Goal: Transaction & Acquisition: Purchase product/service

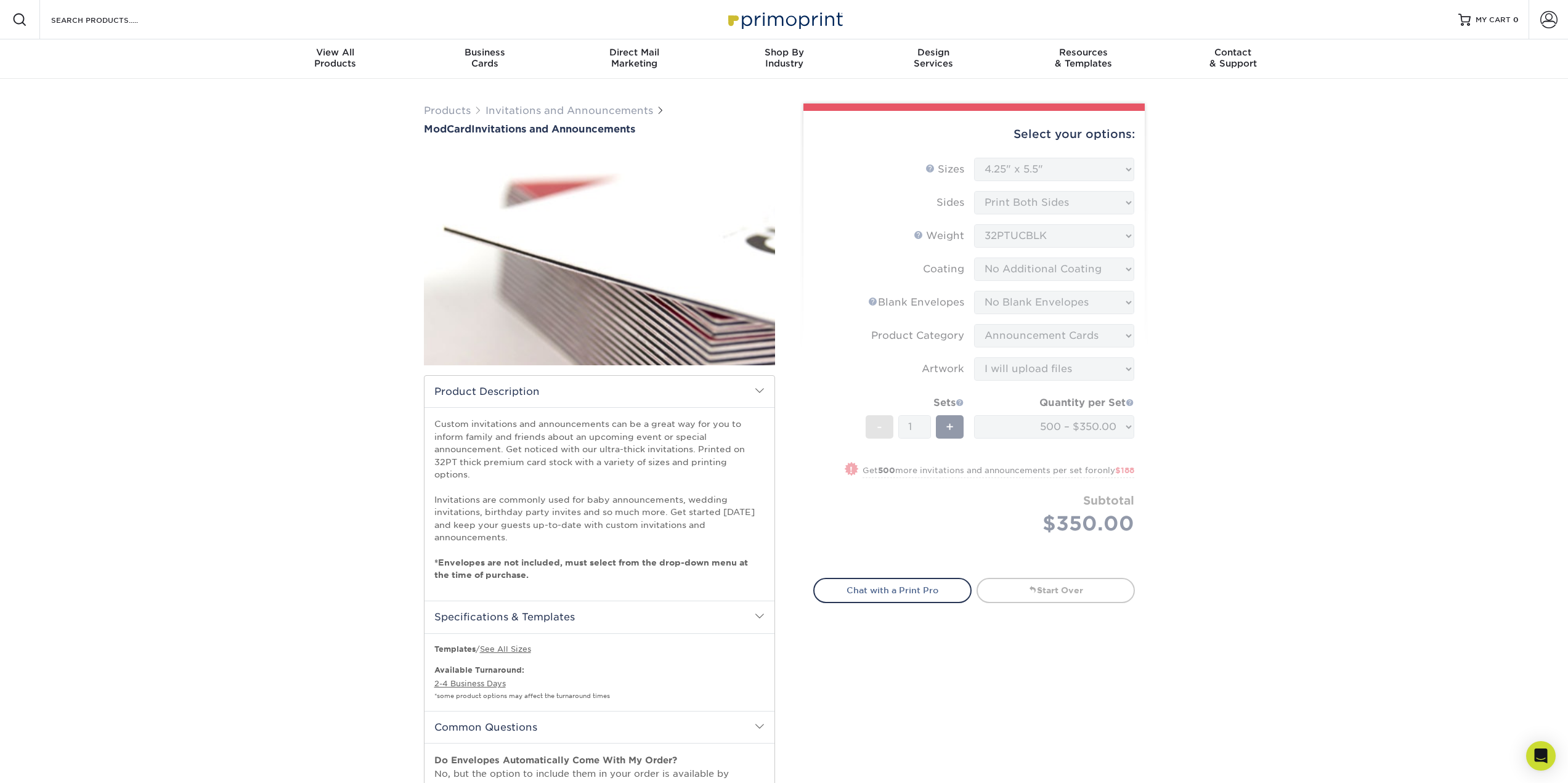
select select "4.25x5.50"
select select "9f137334-7cf0-4a73-8a74-a4df662606ea"
select select "afc43903-b91d-4869-9f05-9fa1eb7dcbea"
select select "upload"
select select "5966c56d-72b8-49bf-b9f1-80ef8f34b246"
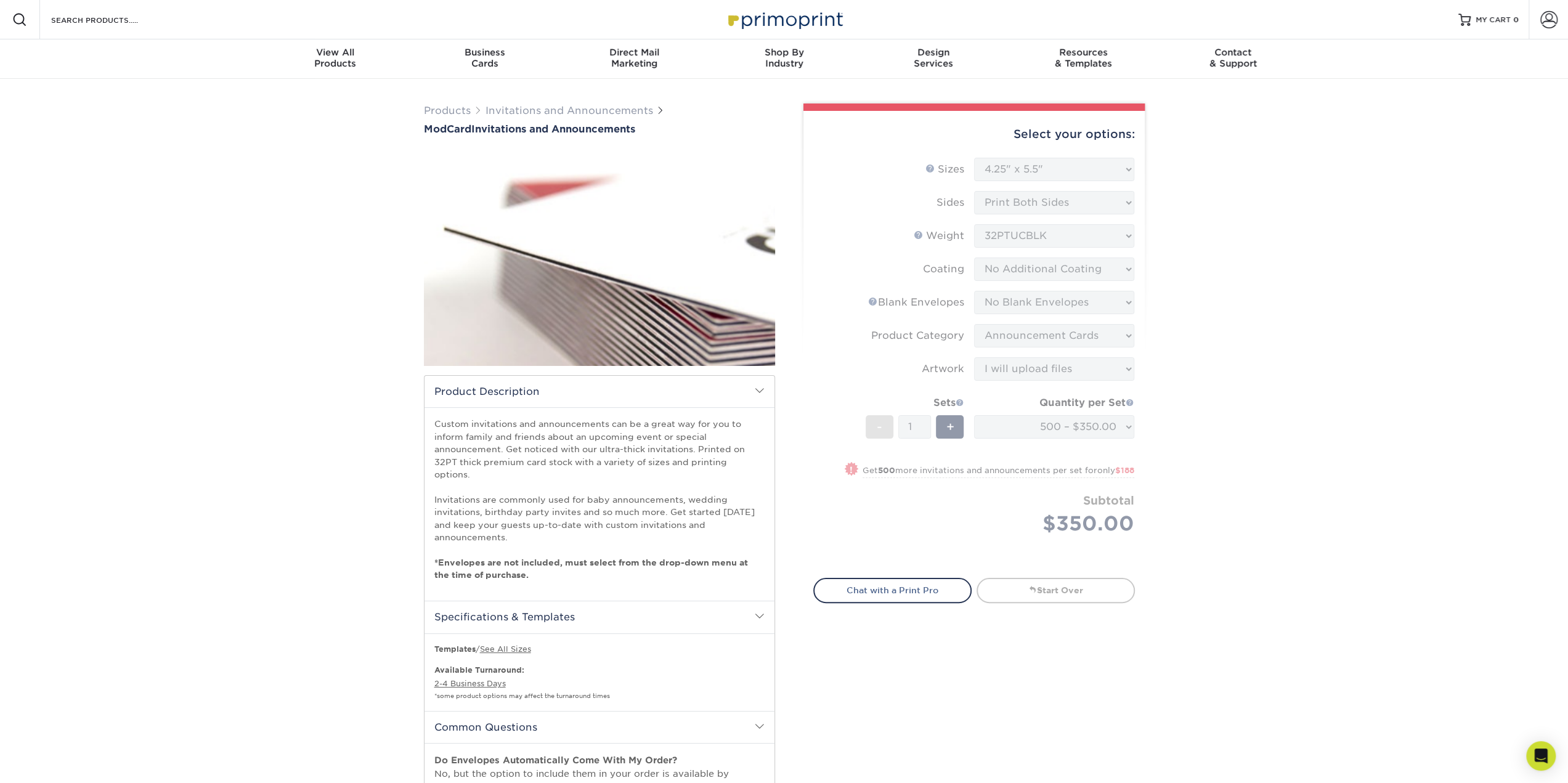
click at [336, 366] on div "Products Invitations and Announcements ModCard Invitations and Announcements sh…" at bounding box center [784, 714] width 1568 height 1271
drag, startPoint x: 80, startPoint y: 1, endPoint x: 104, endPoint y: 315, distance: 314.9
click at [103, 314] on div "Products Invitations and Announcements ModCard Invitations and Announcements sh…" at bounding box center [784, 714] width 1568 height 1271
click at [1192, 508] on div "Products Invitations and Announcements ModCard Invitations and Announcements sh…" at bounding box center [784, 714] width 1568 height 1271
click at [1041, 426] on form "Sizes Help Sizes Please Select 4.25" x 5.5" 4.25" x 6" 5" x 7" 6" x 6" Sides Pl…" at bounding box center [974, 361] width 321 height 406
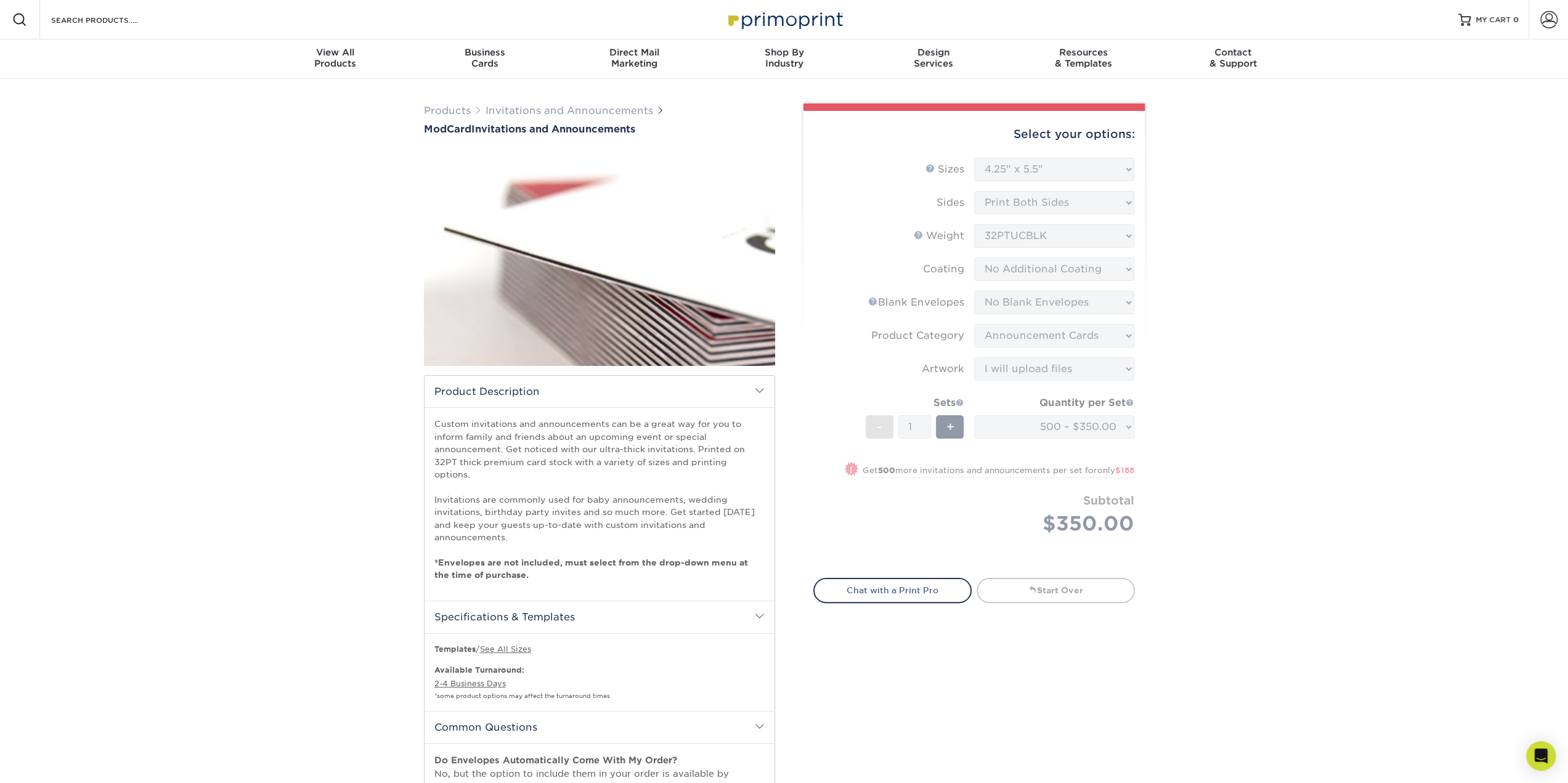
drag, startPoint x: 1123, startPoint y: 451, endPoint x: 1105, endPoint y: 437, distance: 22.8
click at [1121, 452] on form "Sizes Help Sizes Please Select 4.25" x 5.5" 4.25" x 6" 5" x 7" 6" x 6" Sides Pl…" at bounding box center [974, 361] width 321 height 406
drag, startPoint x: 989, startPoint y: 194, endPoint x: 975, endPoint y: 191, distance: 14.3
click at [989, 194] on form "Sizes Help Sizes Please Select 4.25" x 5.5" 4.25" x 6" 5" x 7" 6" x 6" Sides Pl…" at bounding box center [974, 361] width 321 height 406
click at [516, 112] on link "Invitations and Announcements" at bounding box center [569, 110] width 168 height 12
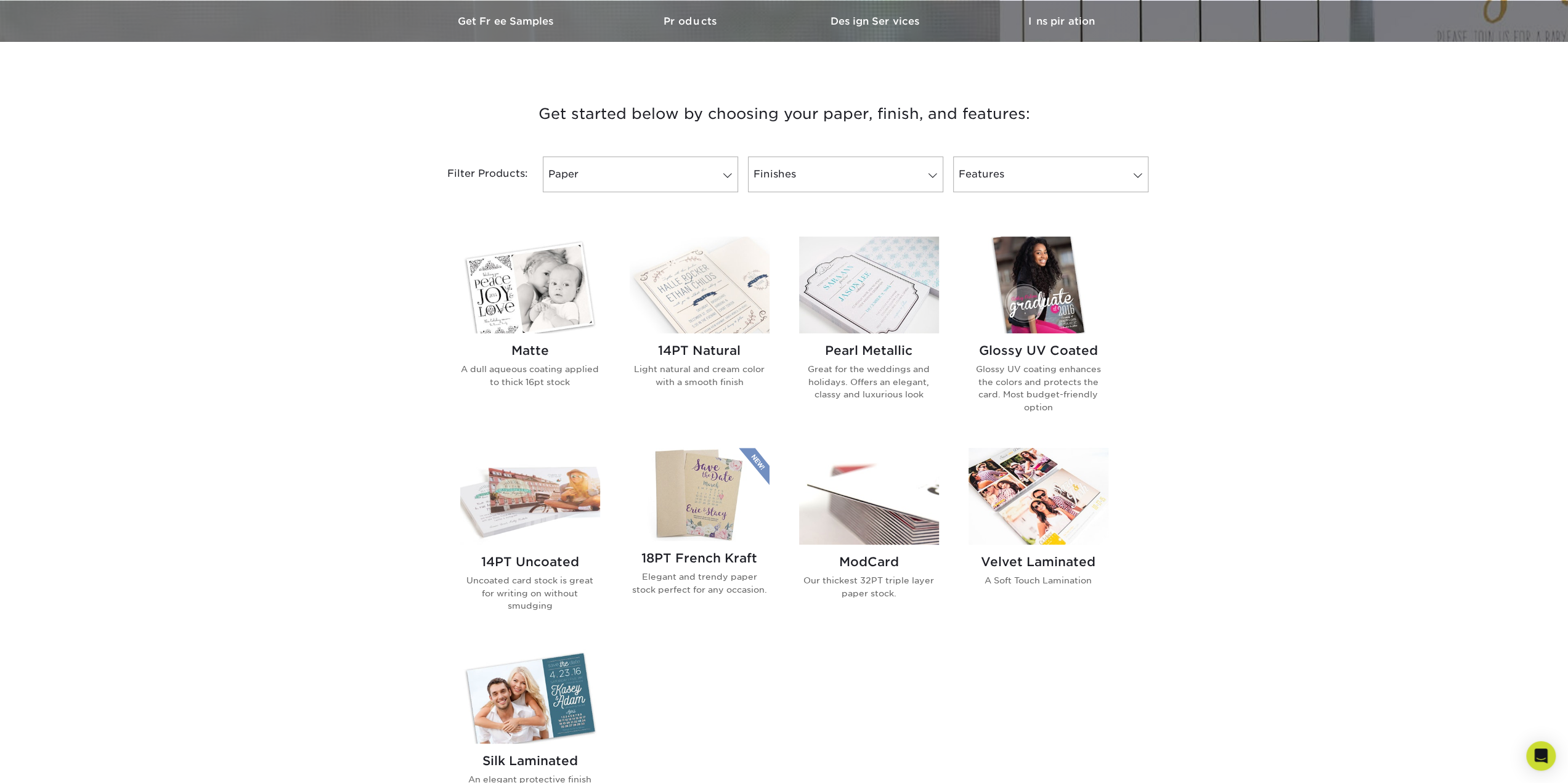
scroll to position [493, 0]
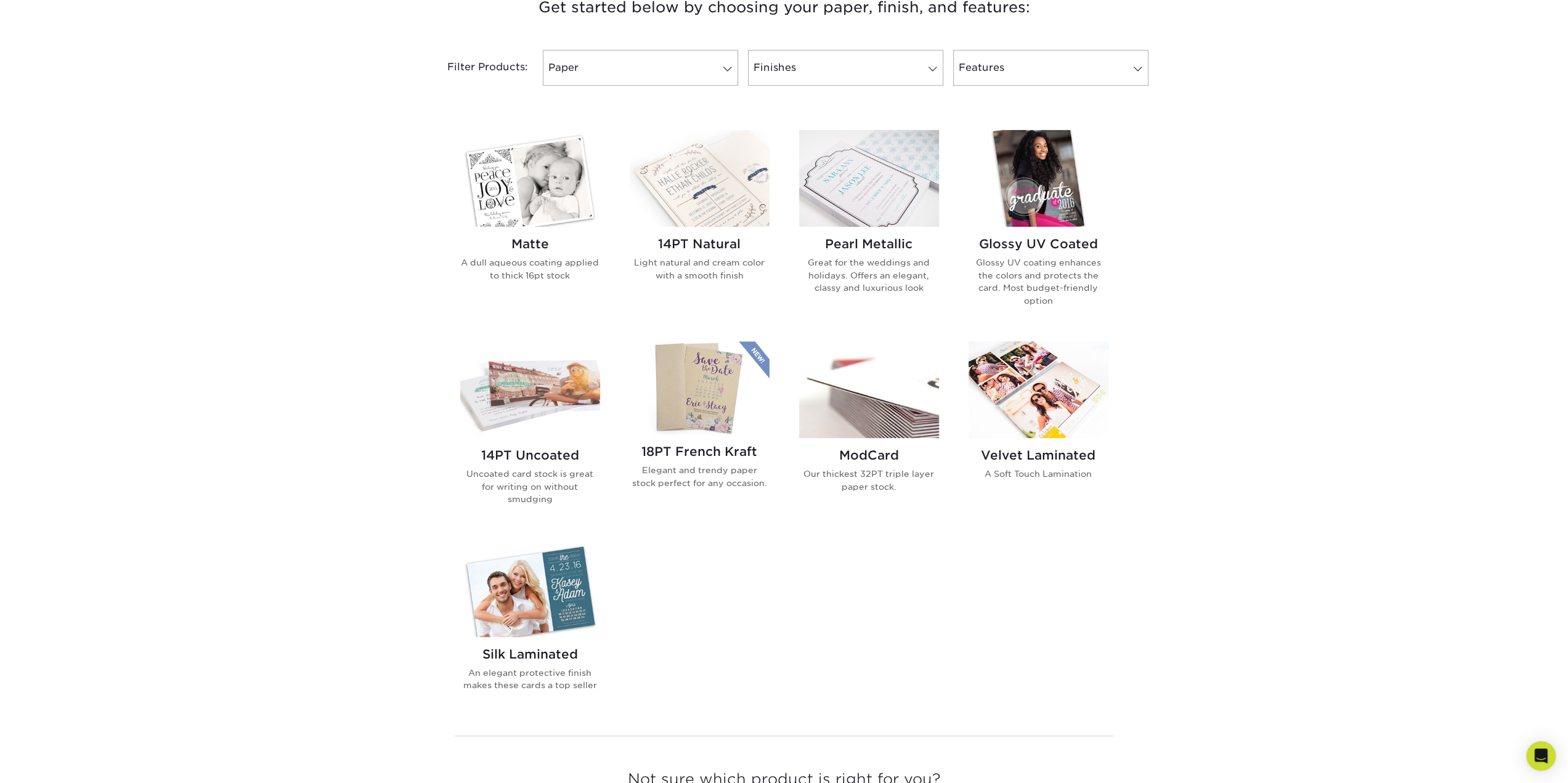
click at [695, 419] on img at bounding box center [700, 387] width 140 height 93
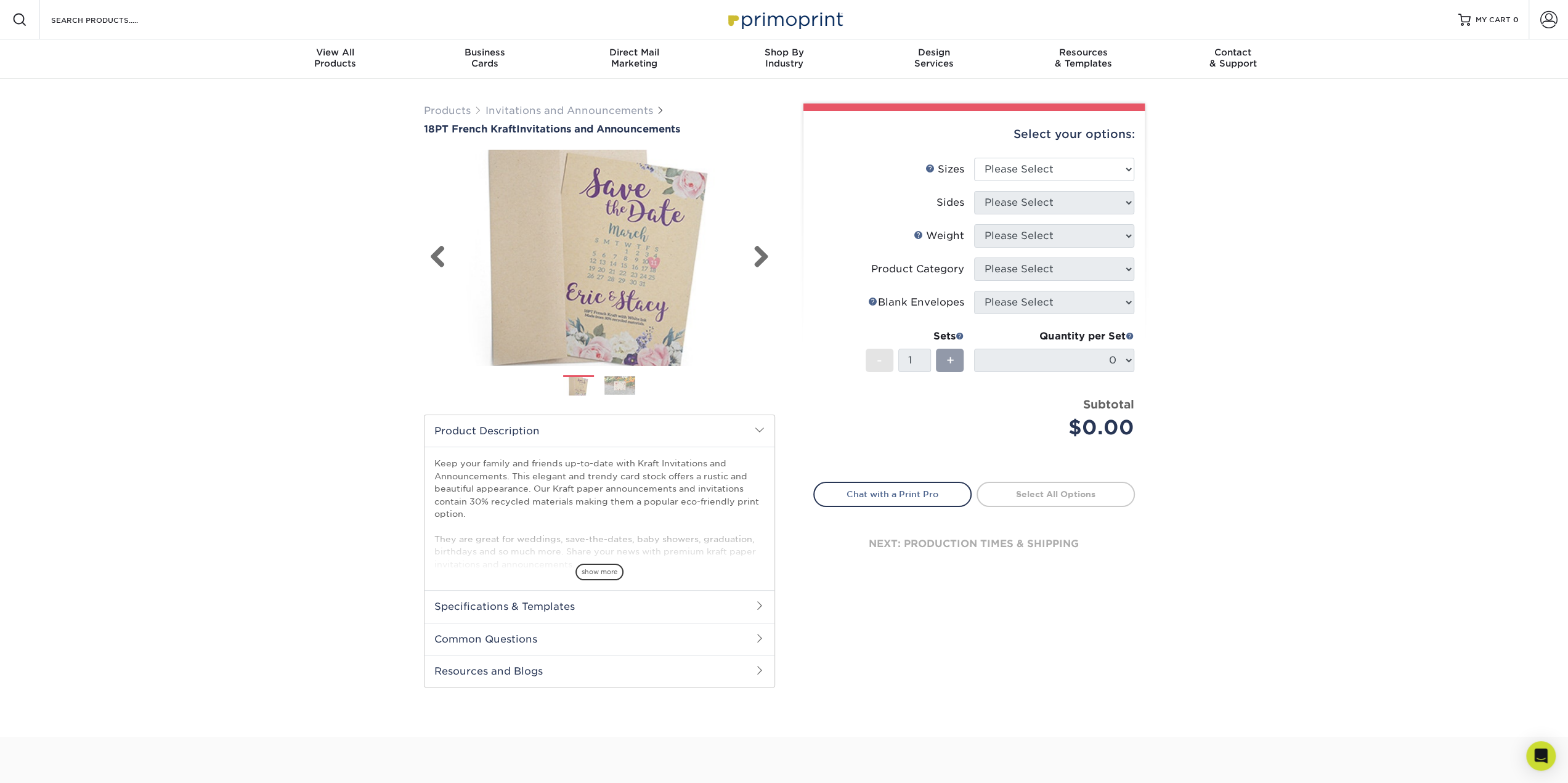
click at [639, 260] on img at bounding box center [599, 257] width 352 height 234
click at [546, 128] on h1 "18PT French Kraft Invitations and Announcements" at bounding box center [599, 129] width 352 height 12
drag, startPoint x: 580, startPoint y: 506, endPoint x: 529, endPoint y: 484, distance: 55.5
click at [529, 484] on p "Keep your family and friends up-to-date with Kraft Invitations and Announcement…" at bounding box center [599, 533] width 331 height 151
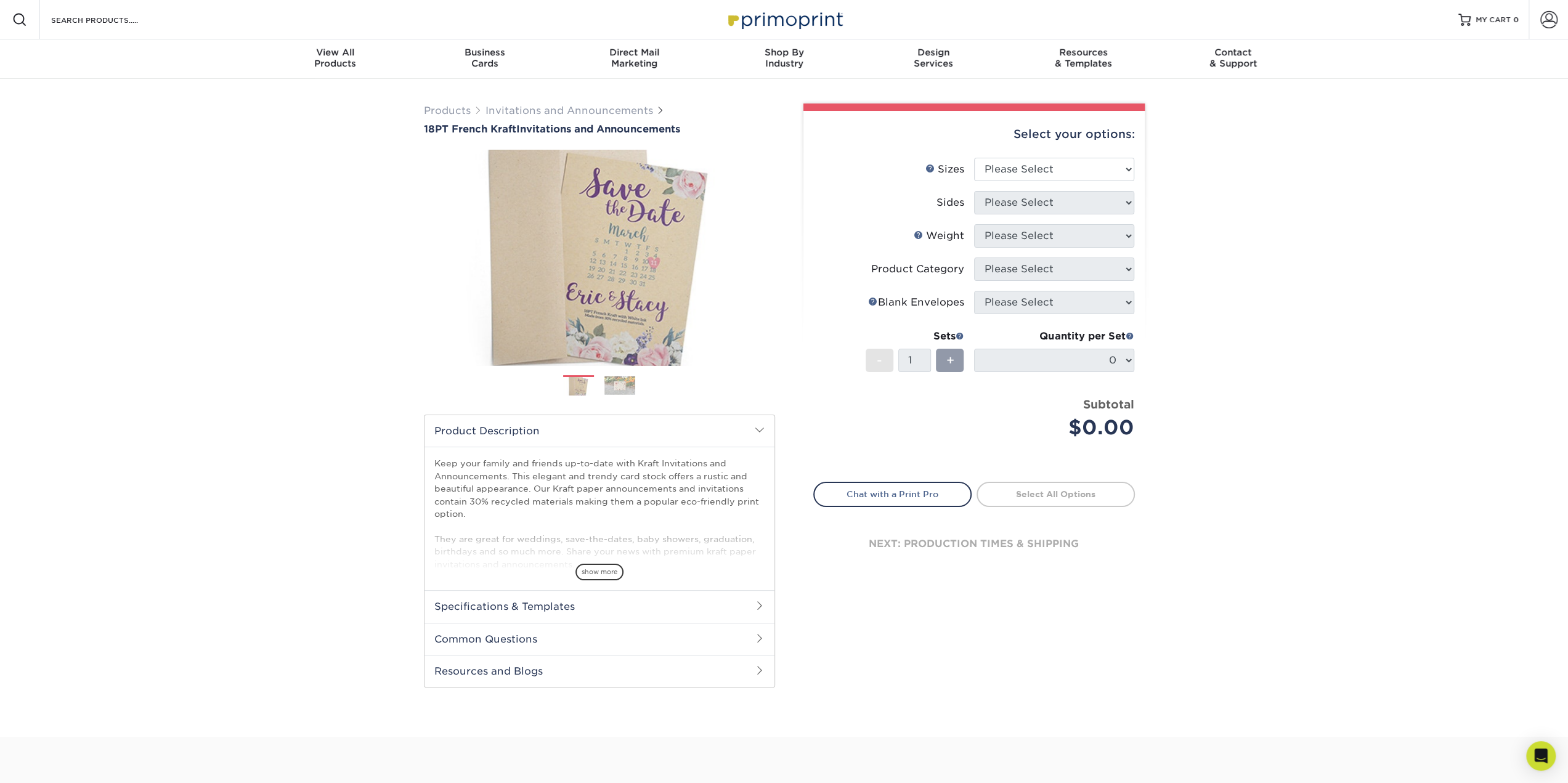
click at [594, 562] on div "show more" at bounding box center [599, 550] width 331 height 59
click at [598, 584] on div "Keep your family and friends up-to-date with Kraft Invitations and Announcement…" at bounding box center [599, 518] width 350 height 144
click at [604, 568] on span "show more" at bounding box center [599, 572] width 48 height 17
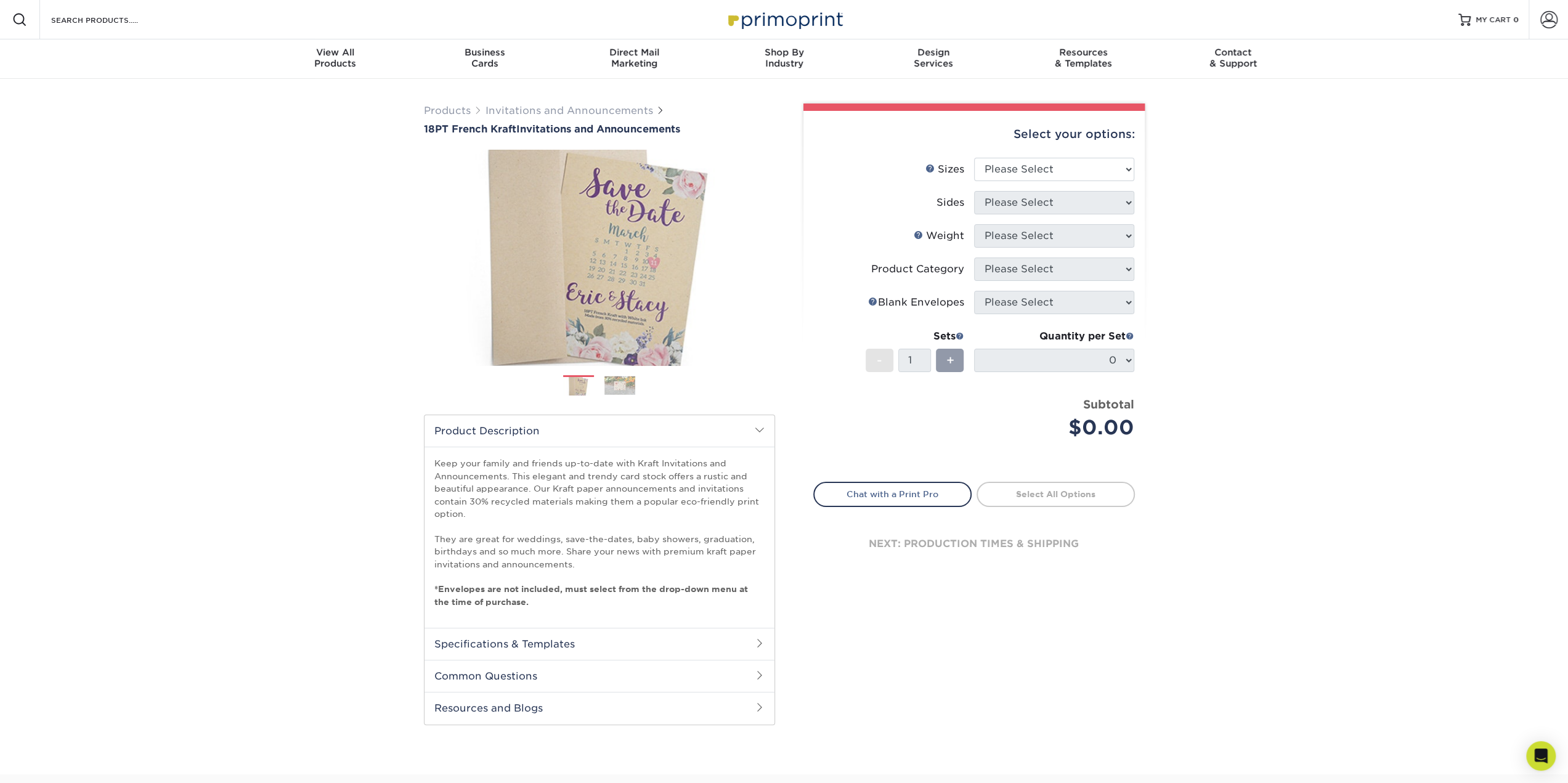
drag, startPoint x: 513, startPoint y: 644, endPoint x: 411, endPoint y: 587, distance: 116.8
click at [411, 586] on div "Products Invitations and Announcements 18PT French Kraft Invitations and Announ…" at bounding box center [784, 426] width 1568 height 695
click at [467, 671] on h2 "Common Questions" at bounding box center [599, 676] width 350 height 32
drag, startPoint x: 356, startPoint y: 700, endPoint x: 296, endPoint y: 433, distance: 273.7
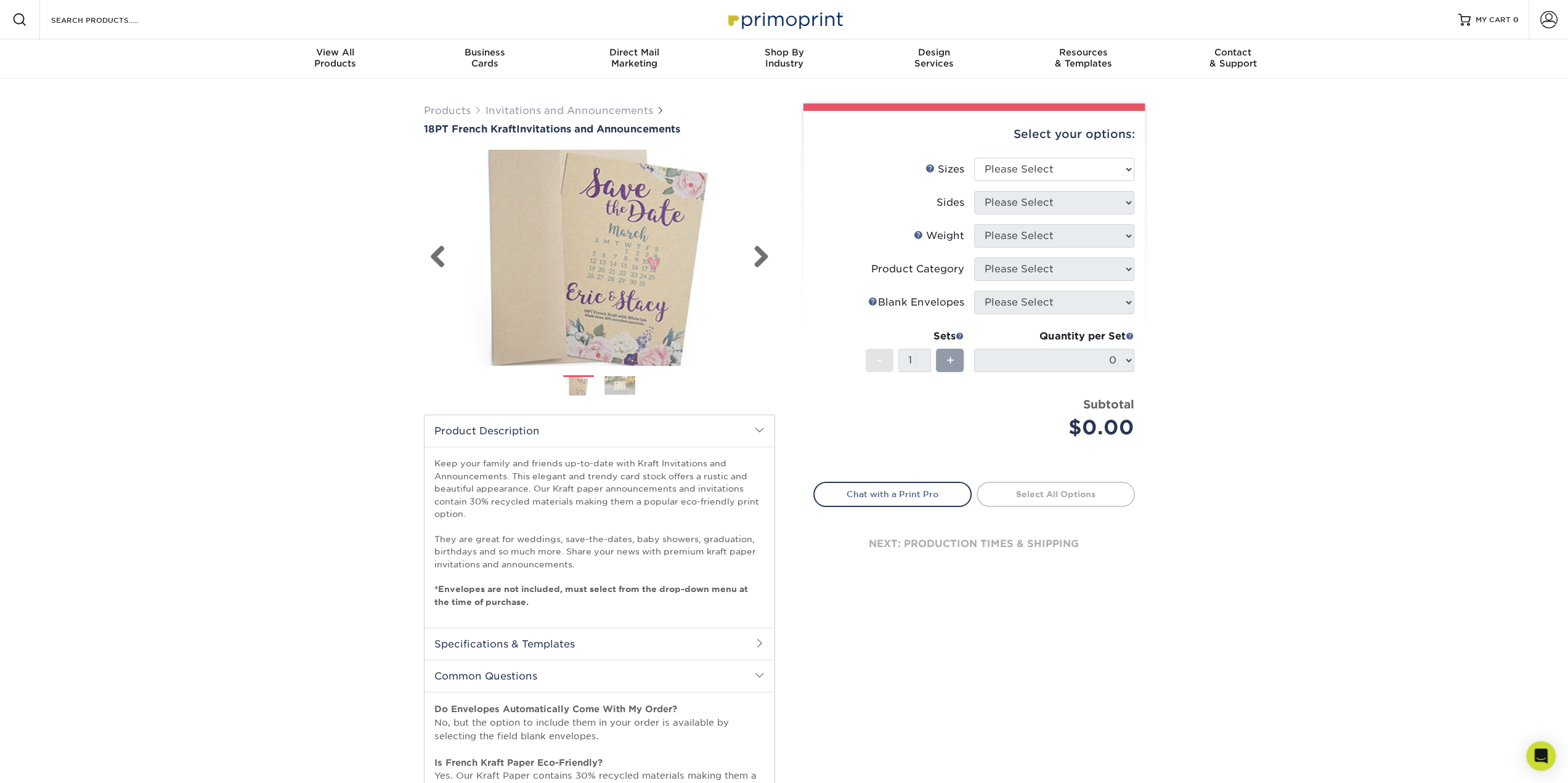
click at [582, 276] on img at bounding box center [599, 257] width 352 height 234
click at [607, 400] on ol at bounding box center [599, 390] width 352 height 29
click at [625, 397] on ol at bounding box center [599, 390] width 352 height 29
click at [627, 386] on img at bounding box center [620, 385] width 31 height 19
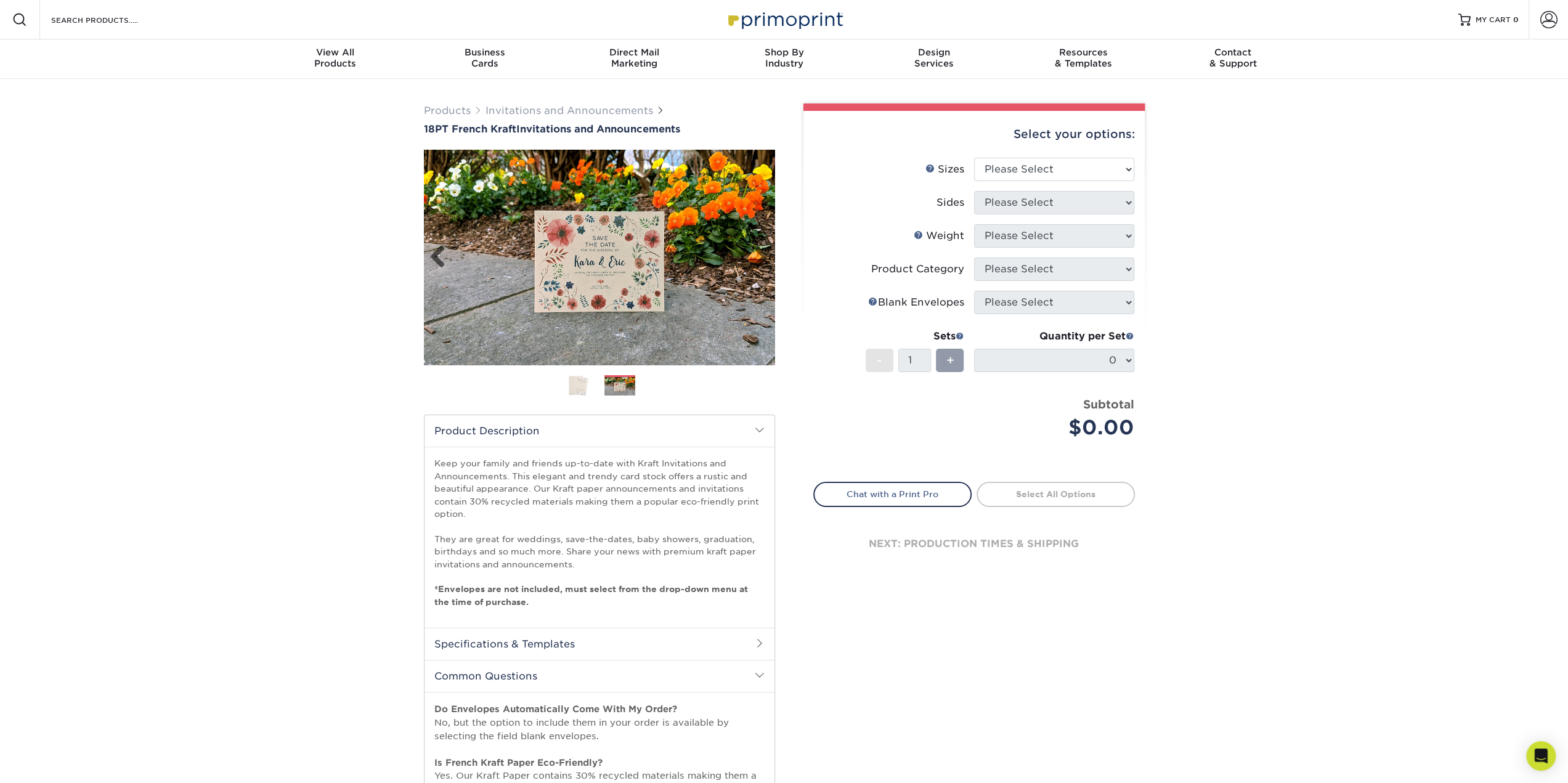
click at [585, 248] on img at bounding box center [599, 257] width 352 height 215
click at [1013, 181] on li "Sizes Help Sizes Please Select 4.25" x 5.5" 4.25" x 6" 5" x 7" 5.5" x 8.5" 6" x…" at bounding box center [974, 174] width 321 height 33
click at [1014, 174] on select "Please Select 4.25" x 5.5" 4.25" x 6" 5" x 7" 5.5" x 8.5" 6" x 6"" at bounding box center [1055, 169] width 160 height 23
click at [577, 397] on ol at bounding box center [599, 390] width 352 height 29
click at [589, 382] on img at bounding box center [579, 386] width 31 height 20
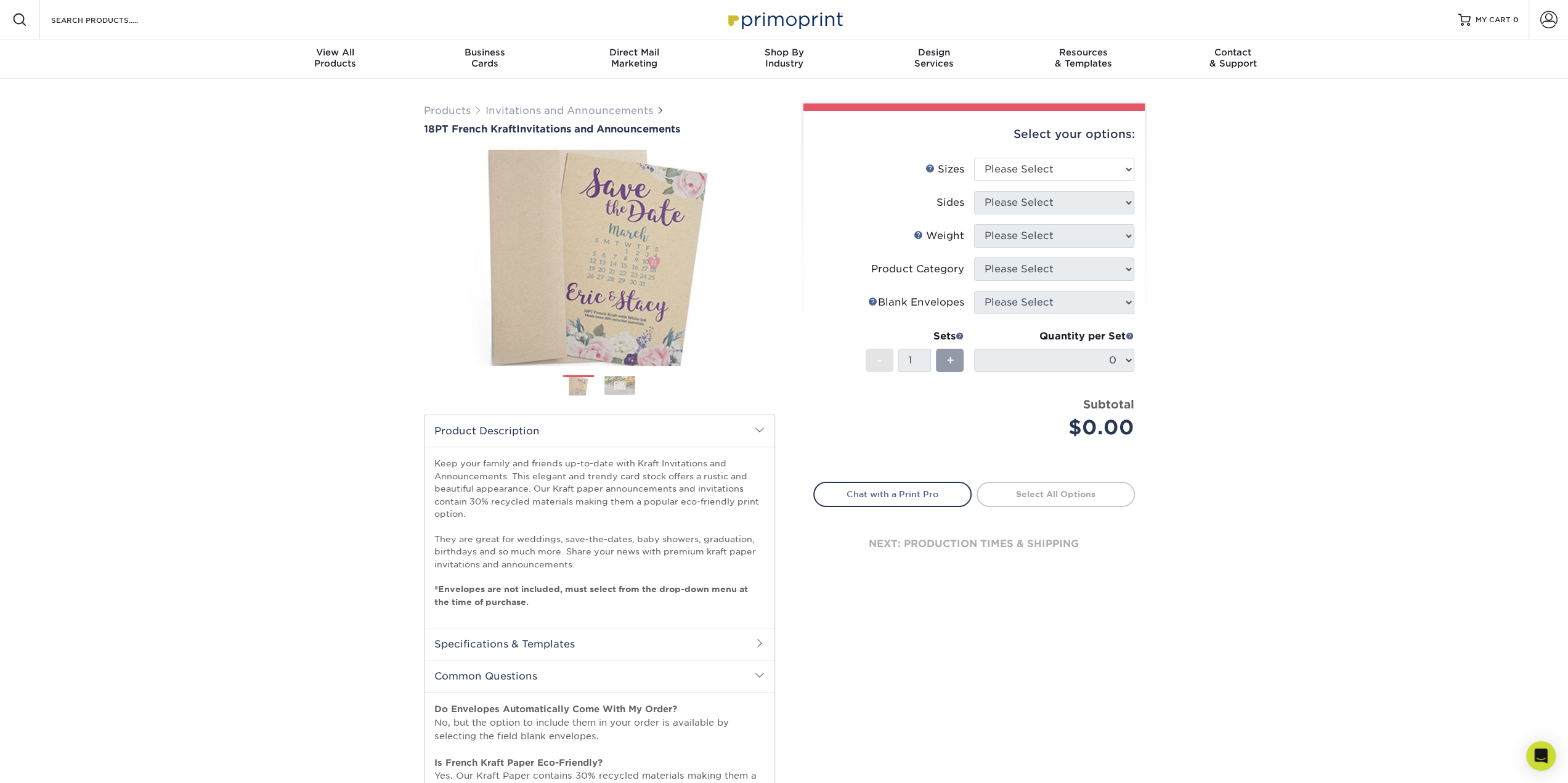
click at [625, 381] on img at bounding box center [620, 385] width 31 height 19
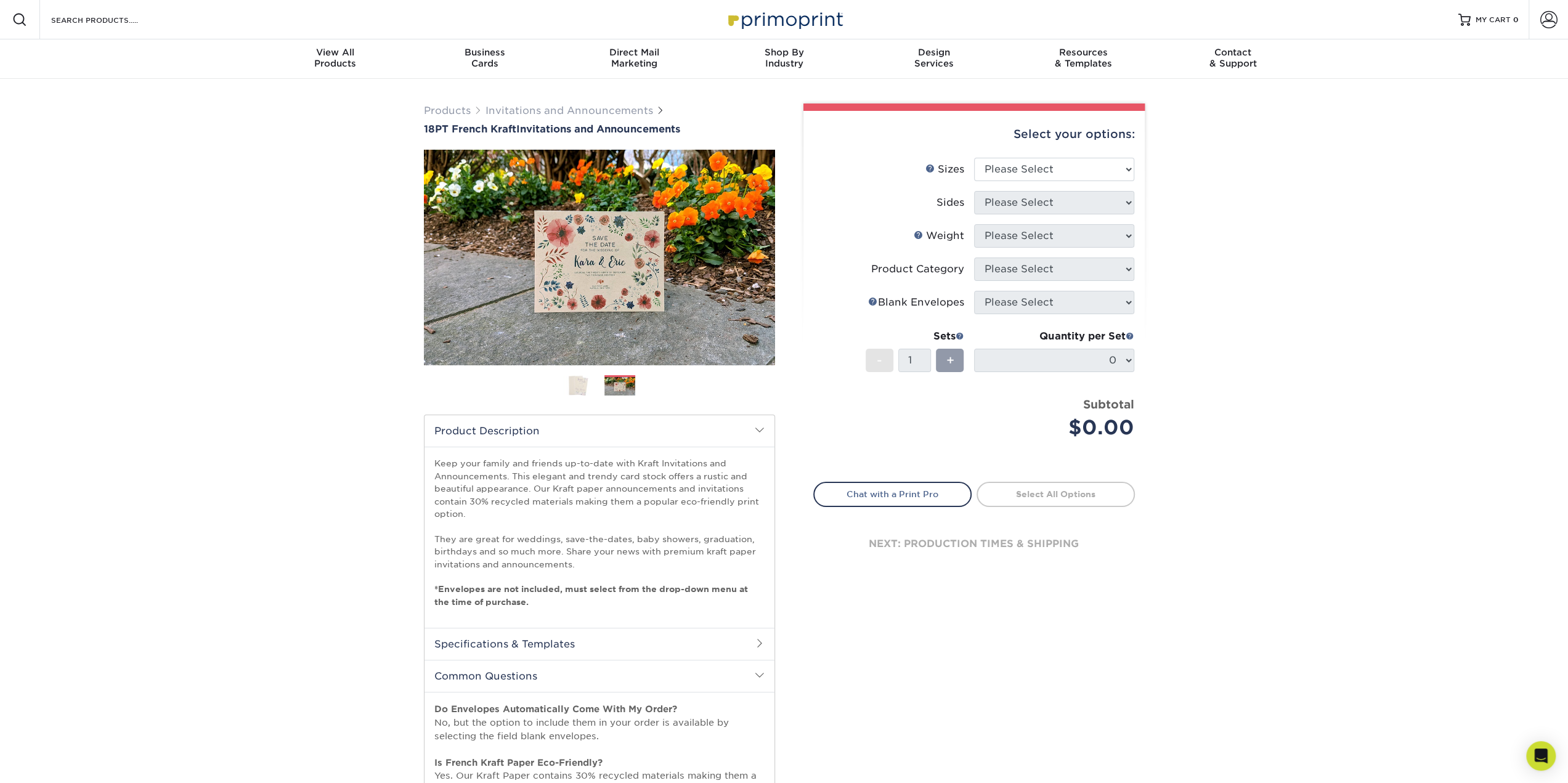
click at [570, 388] on img at bounding box center [579, 386] width 31 height 20
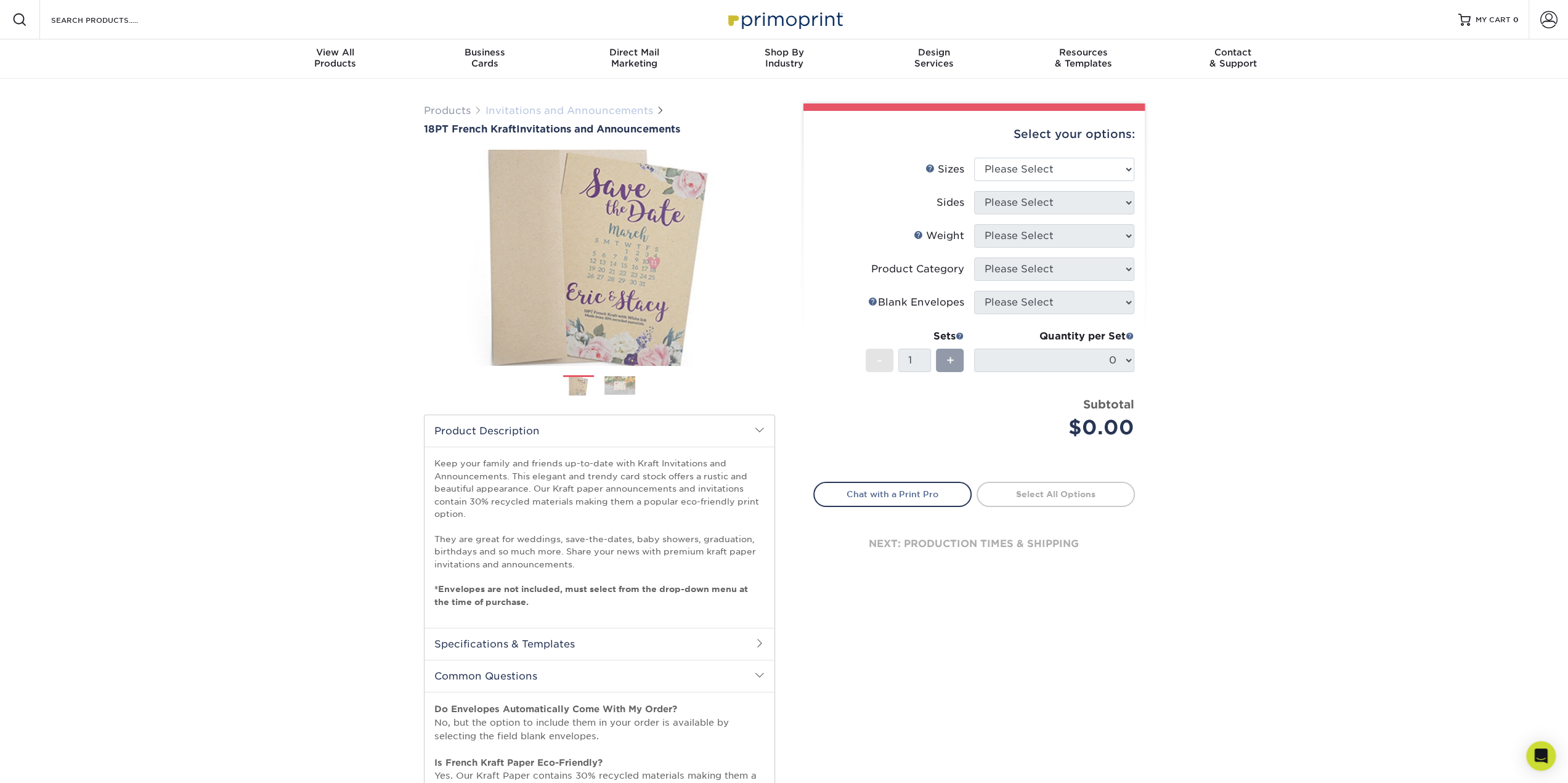
click at [517, 115] on link "Invitations and Announcements" at bounding box center [569, 110] width 168 height 12
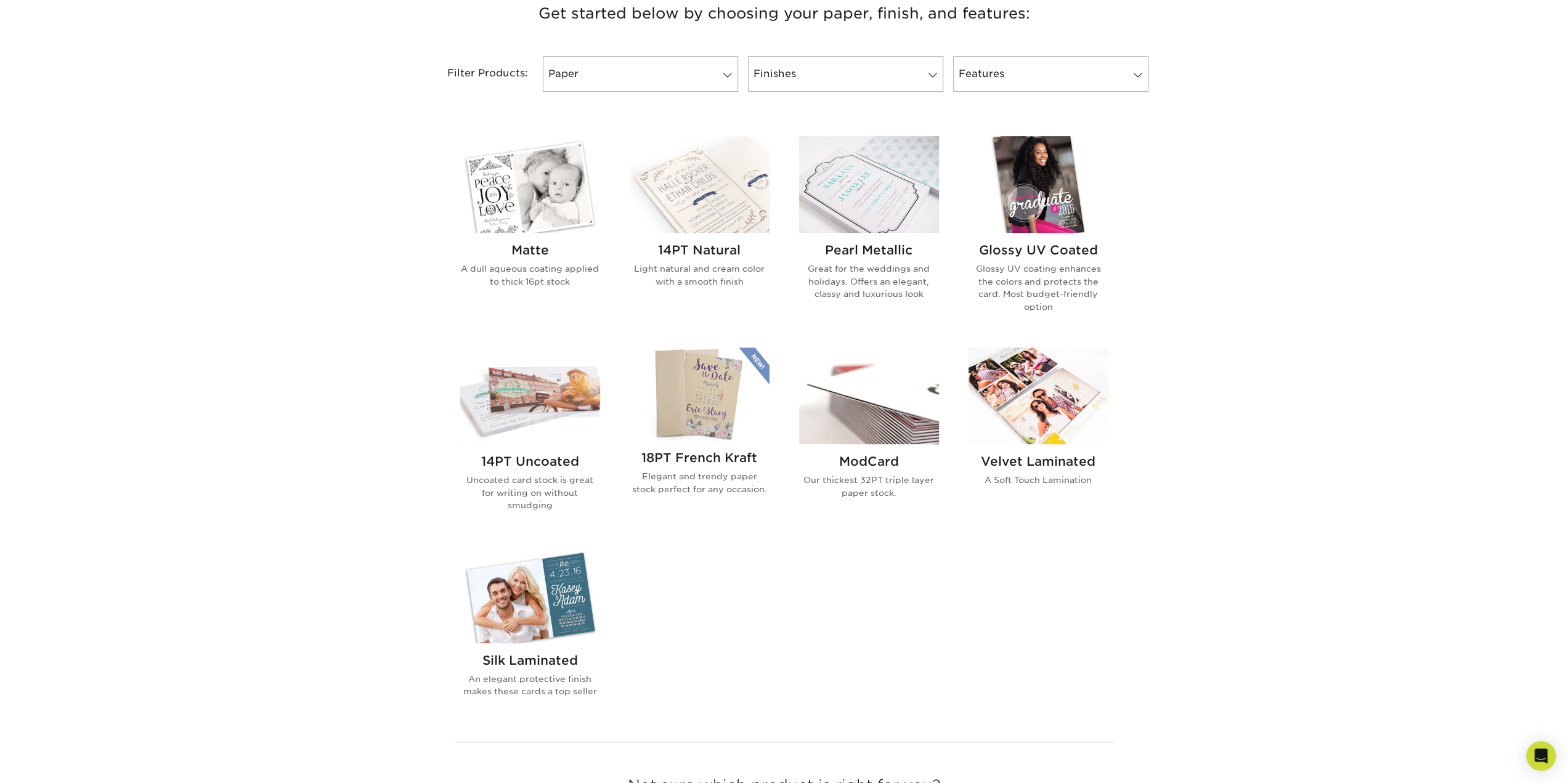
scroll to position [554, 0]
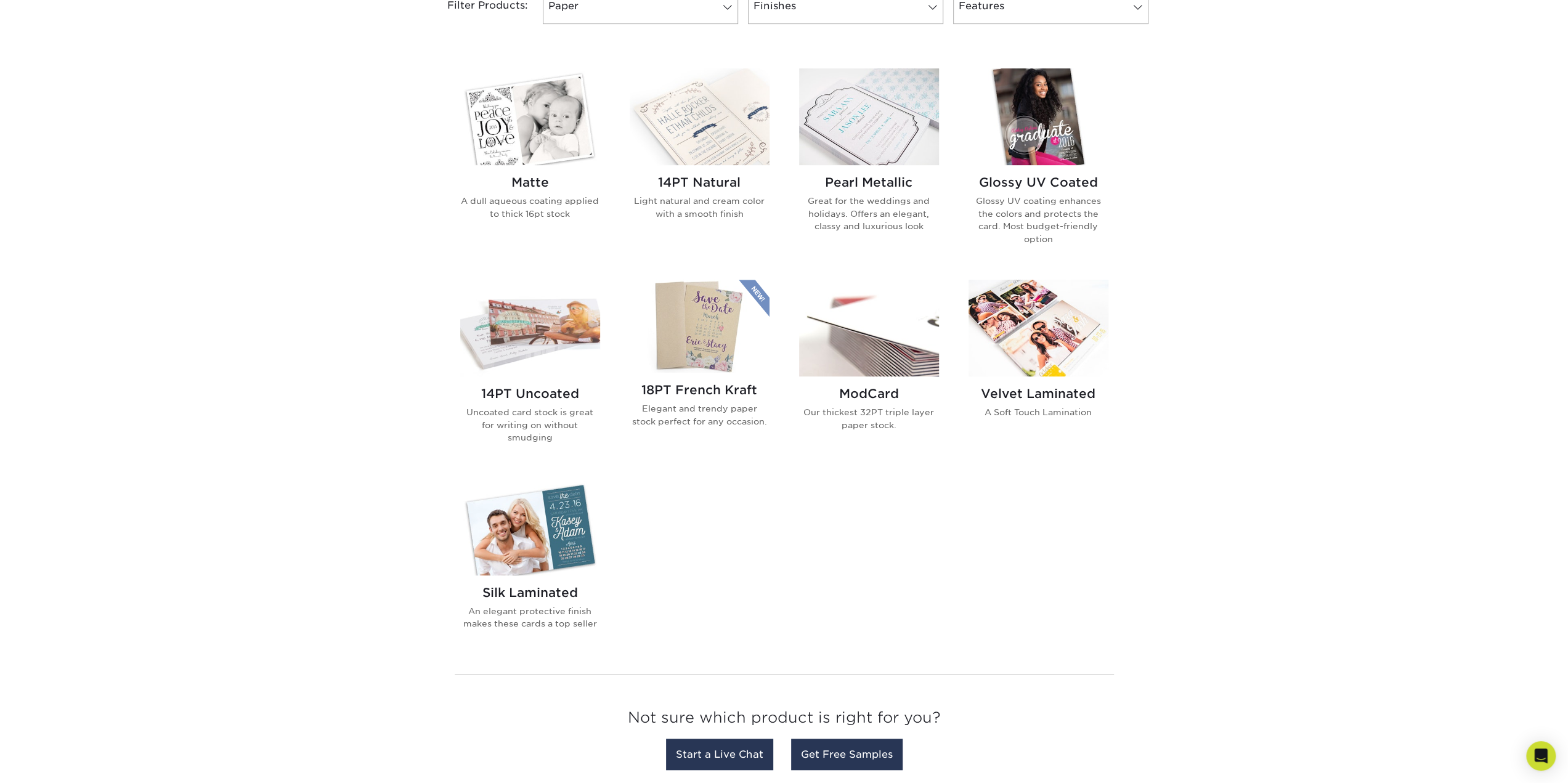
click at [900, 344] on img at bounding box center [869, 328] width 140 height 97
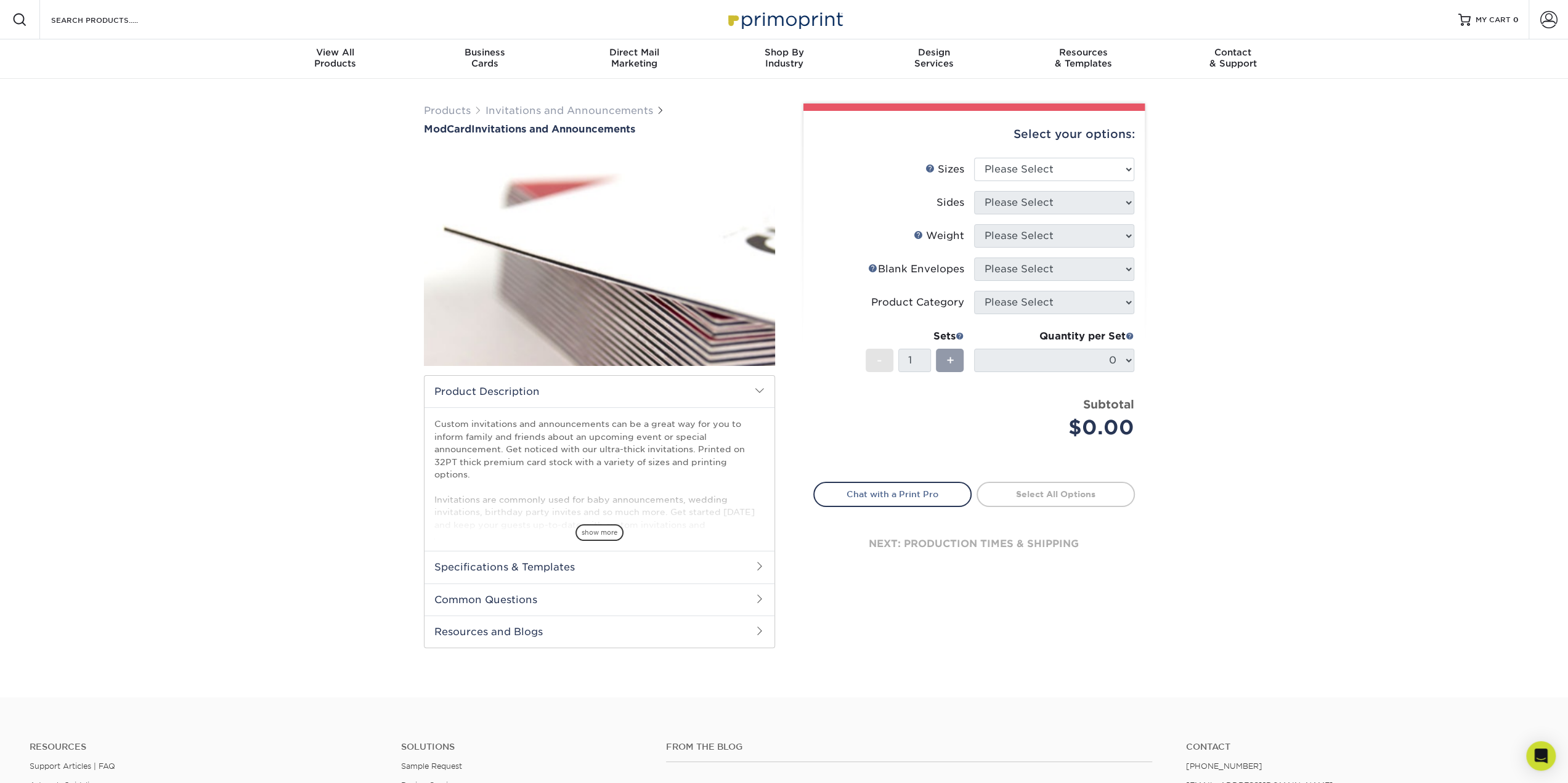
click at [580, 285] on img at bounding box center [599, 257] width 352 height 243
click at [503, 110] on link "Invitations and Announcements" at bounding box center [569, 110] width 168 height 12
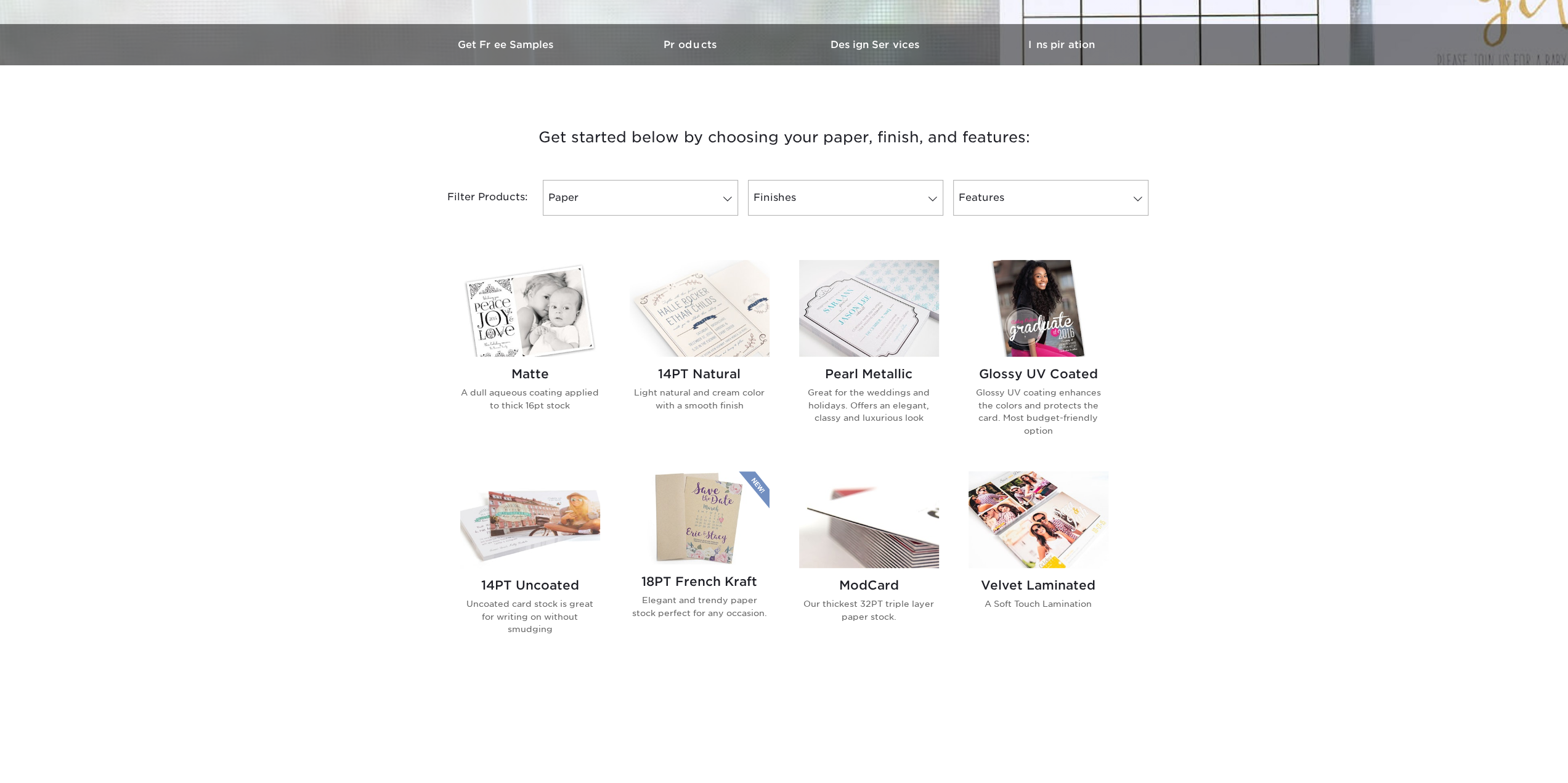
scroll to position [370, 0]
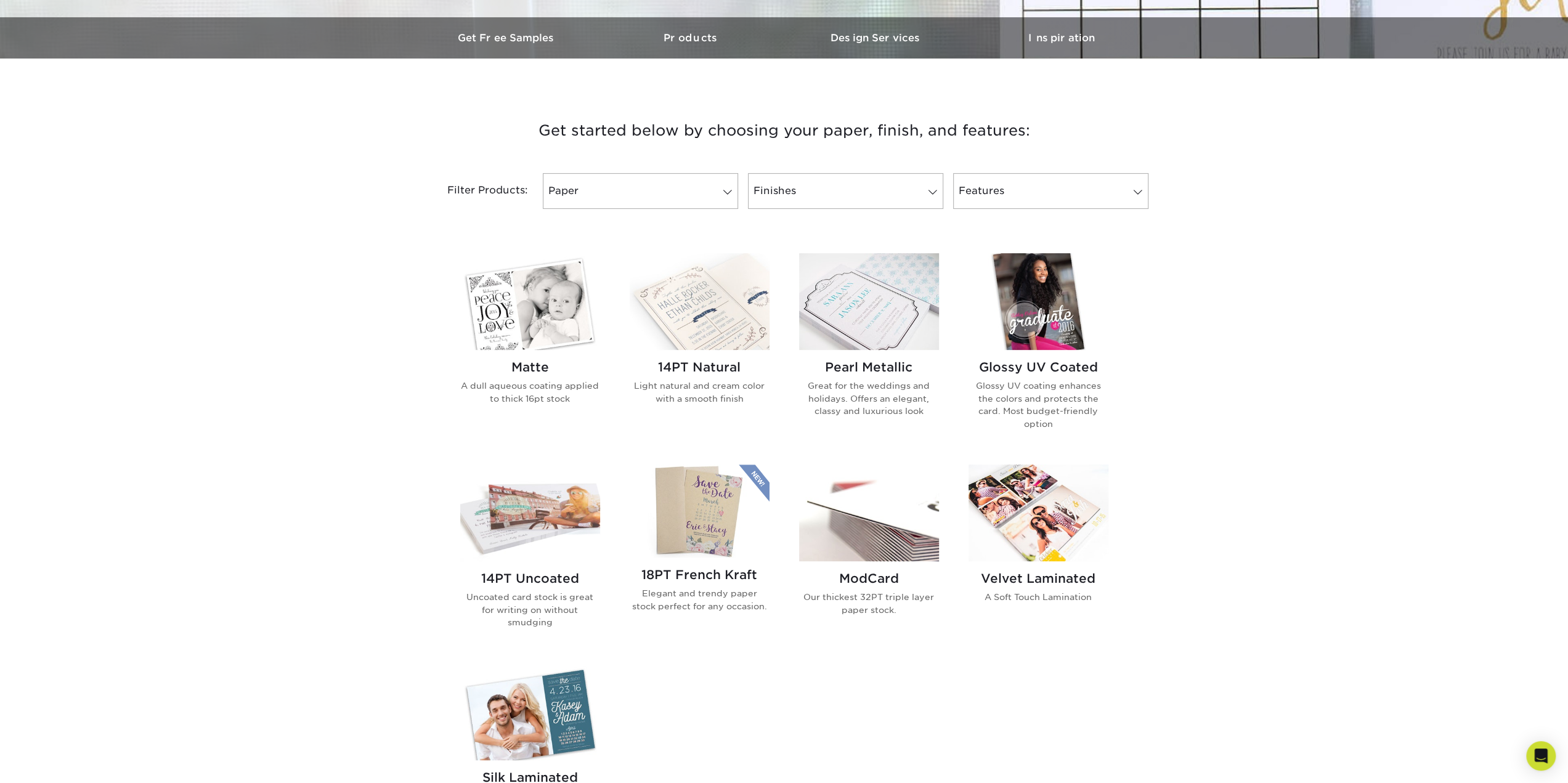
click at [492, 328] on img at bounding box center [530, 301] width 140 height 97
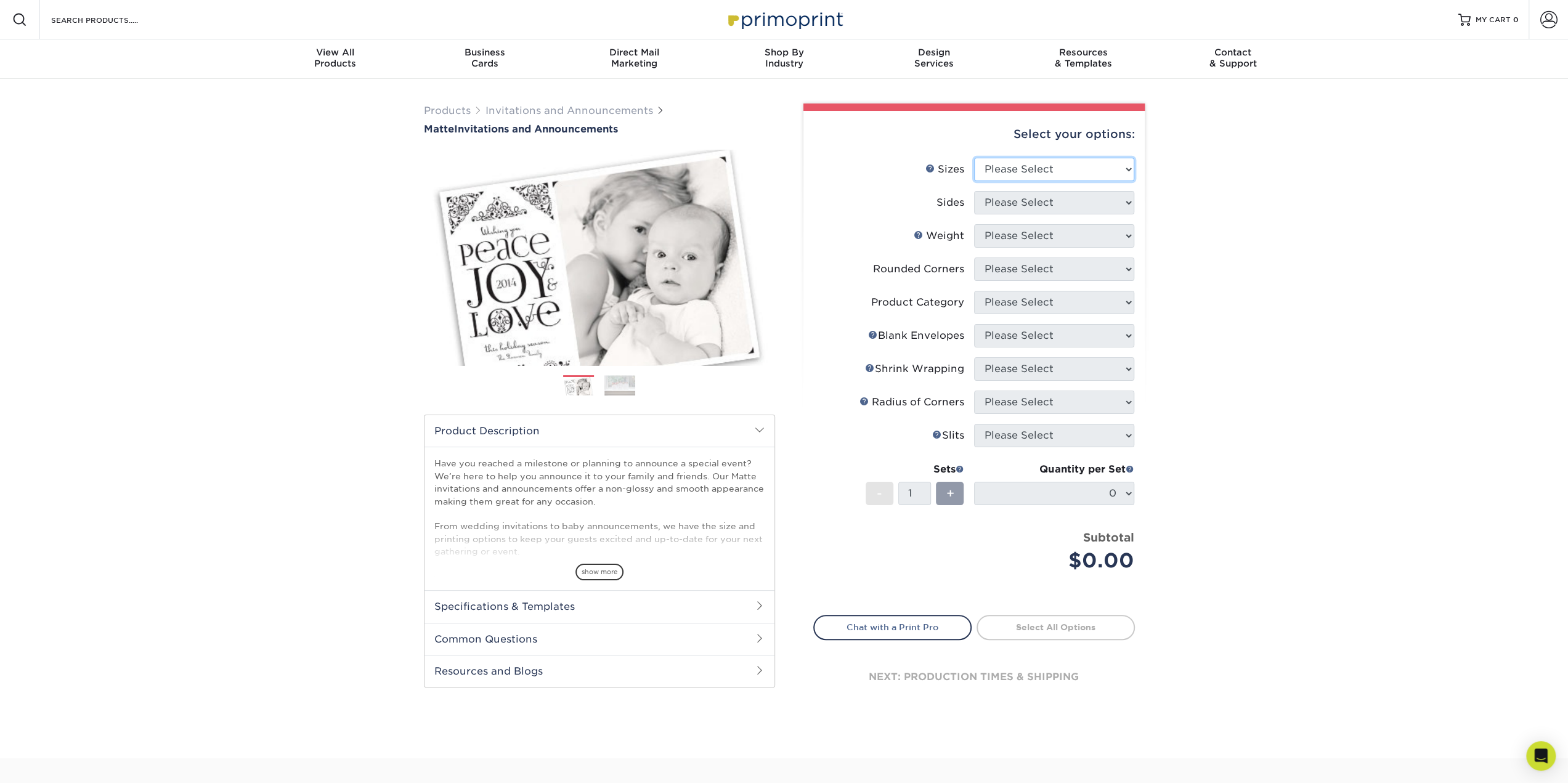
click at [1052, 176] on select "Please Select 4.25" x 5.5" 4.25" x 6" 5" x 7" 5.5" x 8.5" 6" x 6"" at bounding box center [1055, 169] width 160 height 23
click at [1053, 174] on select "Please Select 4.25" x 5.5" 4.25" x 6" 5" x 7" 5.5" x 8.5" 6" x 6"" at bounding box center [1055, 169] width 160 height 23
click at [583, 382] on img at bounding box center [579, 386] width 31 height 22
click at [631, 390] on img at bounding box center [620, 386] width 31 height 20
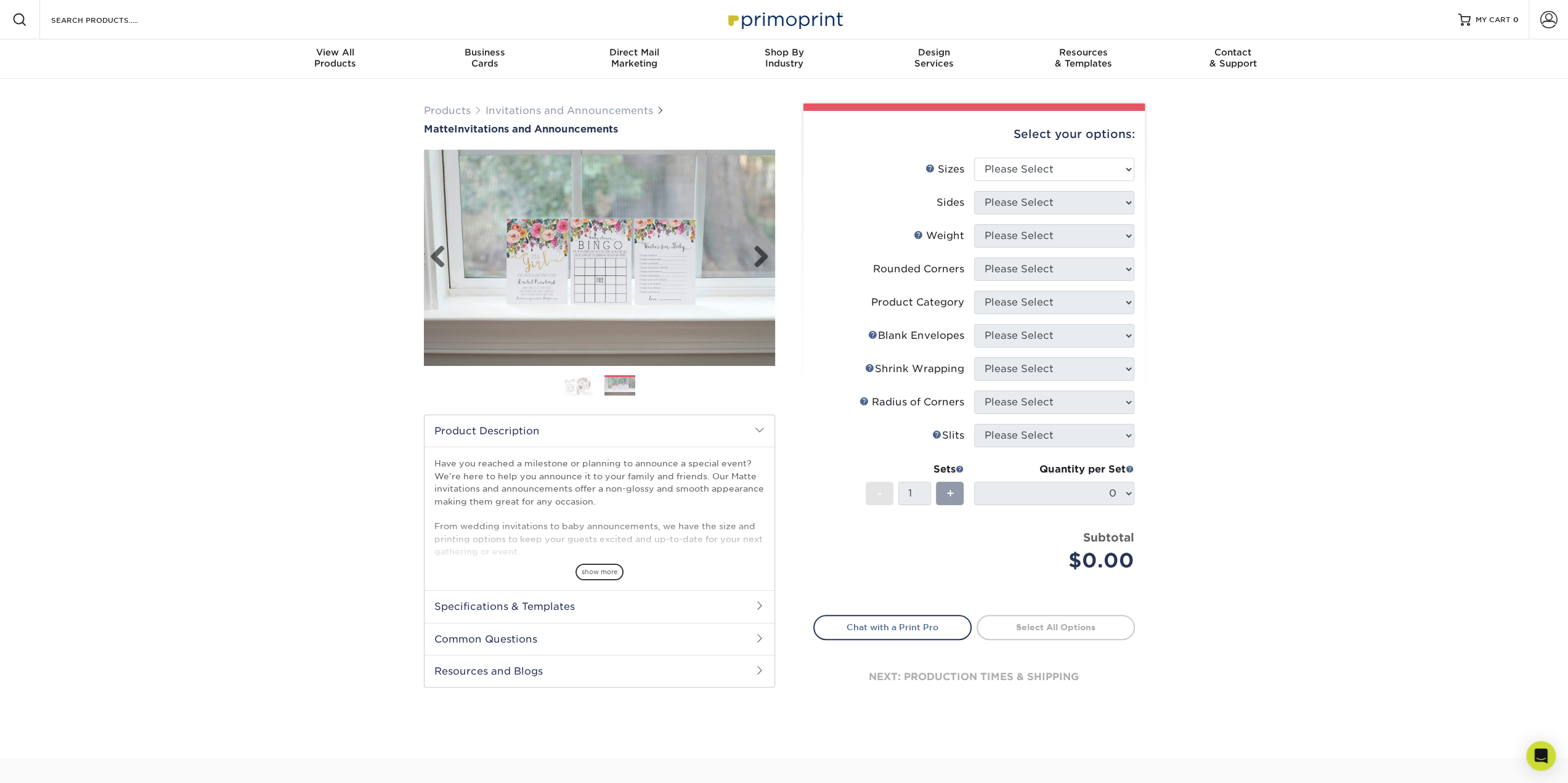
click at [509, 296] on img at bounding box center [599, 257] width 352 height 234
click at [605, 279] on img at bounding box center [599, 257] width 352 height 234
click at [622, 388] on img at bounding box center [620, 386] width 31 height 20
click at [576, 392] on img at bounding box center [579, 386] width 31 height 22
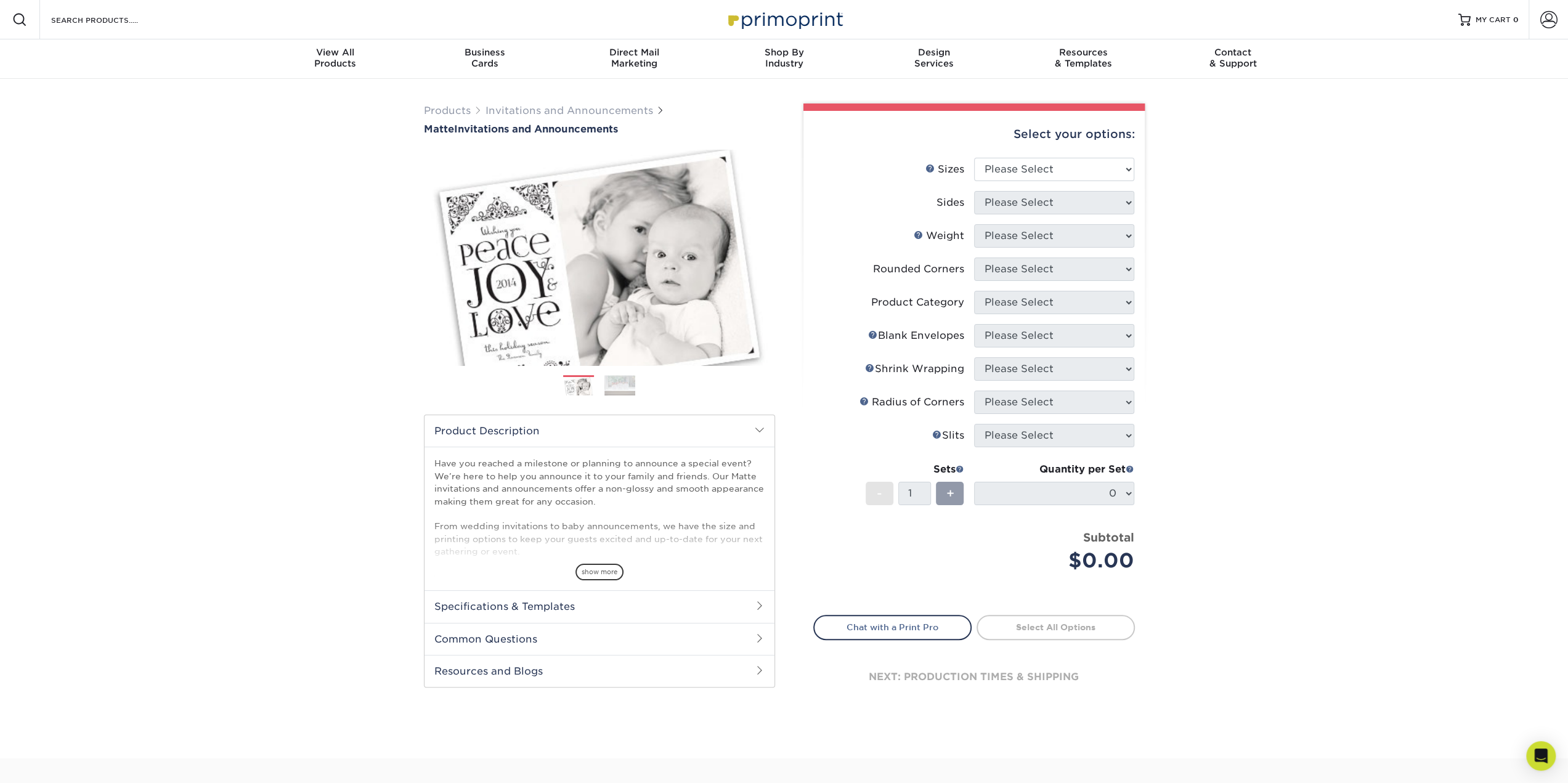
click at [632, 386] on img at bounding box center [620, 386] width 31 height 20
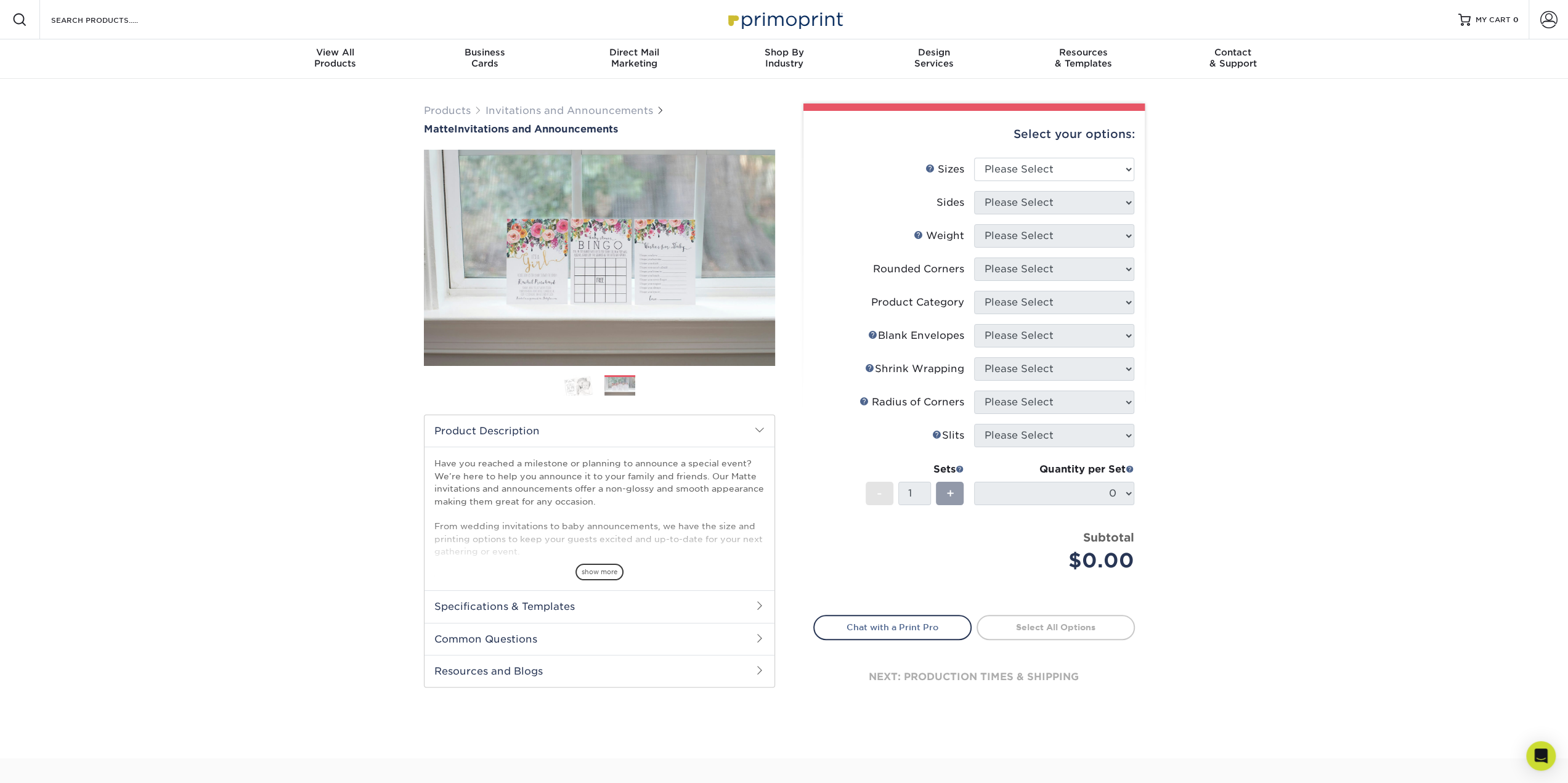
click at [583, 382] on img at bounding box center [579, 386] width 31 height 22
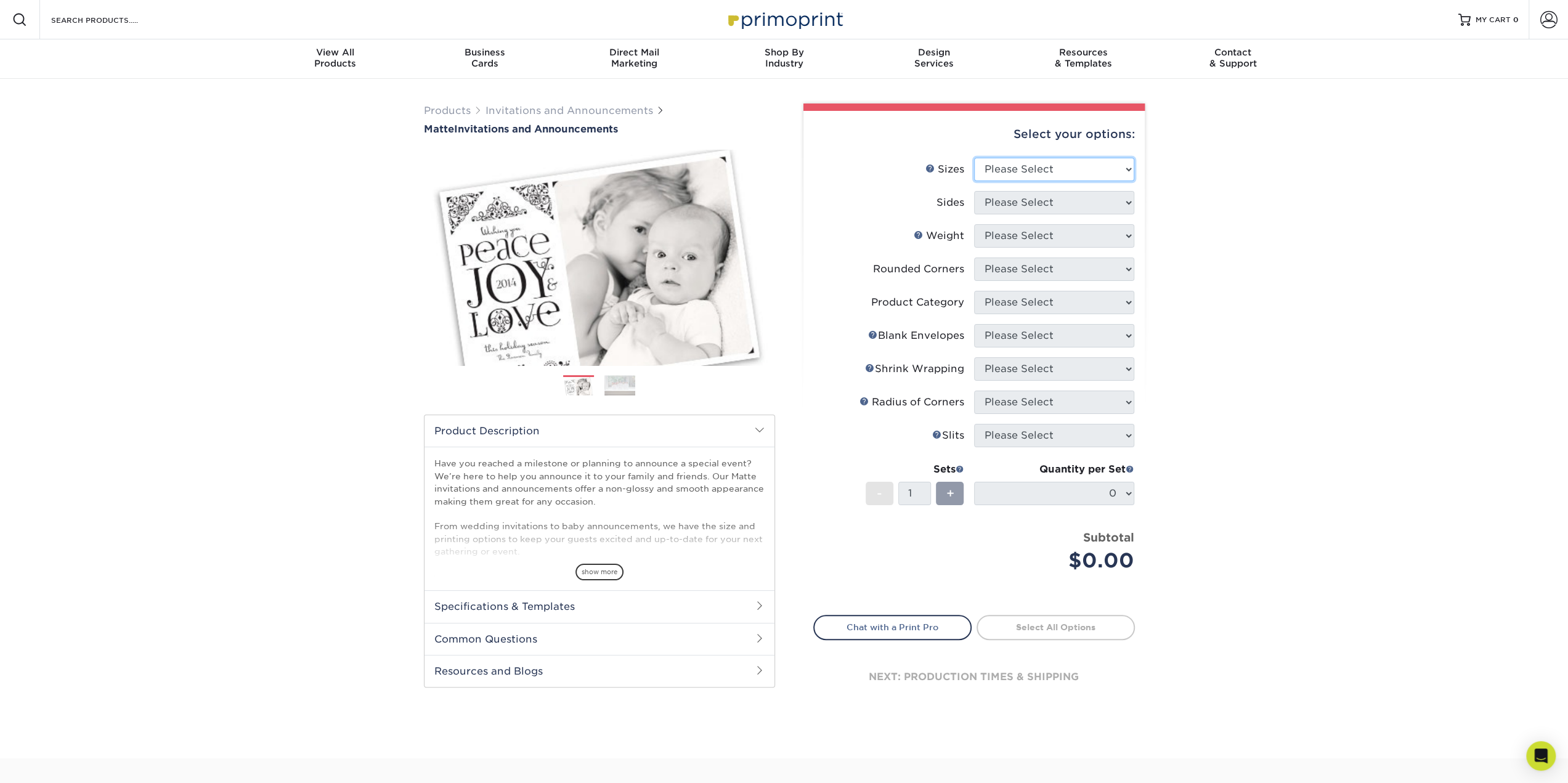
click at [1034, 160] on select "Please Select 4.25" x 5.5" 4.25" x 6" 5" x 7" 5.5" x 8.5" 6" x 6"" at bounding box center [1055, 169] width 160 height 23
click at [1028, 161] on select "Please Select 4.25" x 5.5" 4.25" x 6" 5" x 7" 5.5" x 8.5" 6" x 6"" at bounding box center [1055, 169] width 160 height 23
click at [526, 104] on link "Invitations and Announcements" at bounding box center [569, 110] width 168 height 12
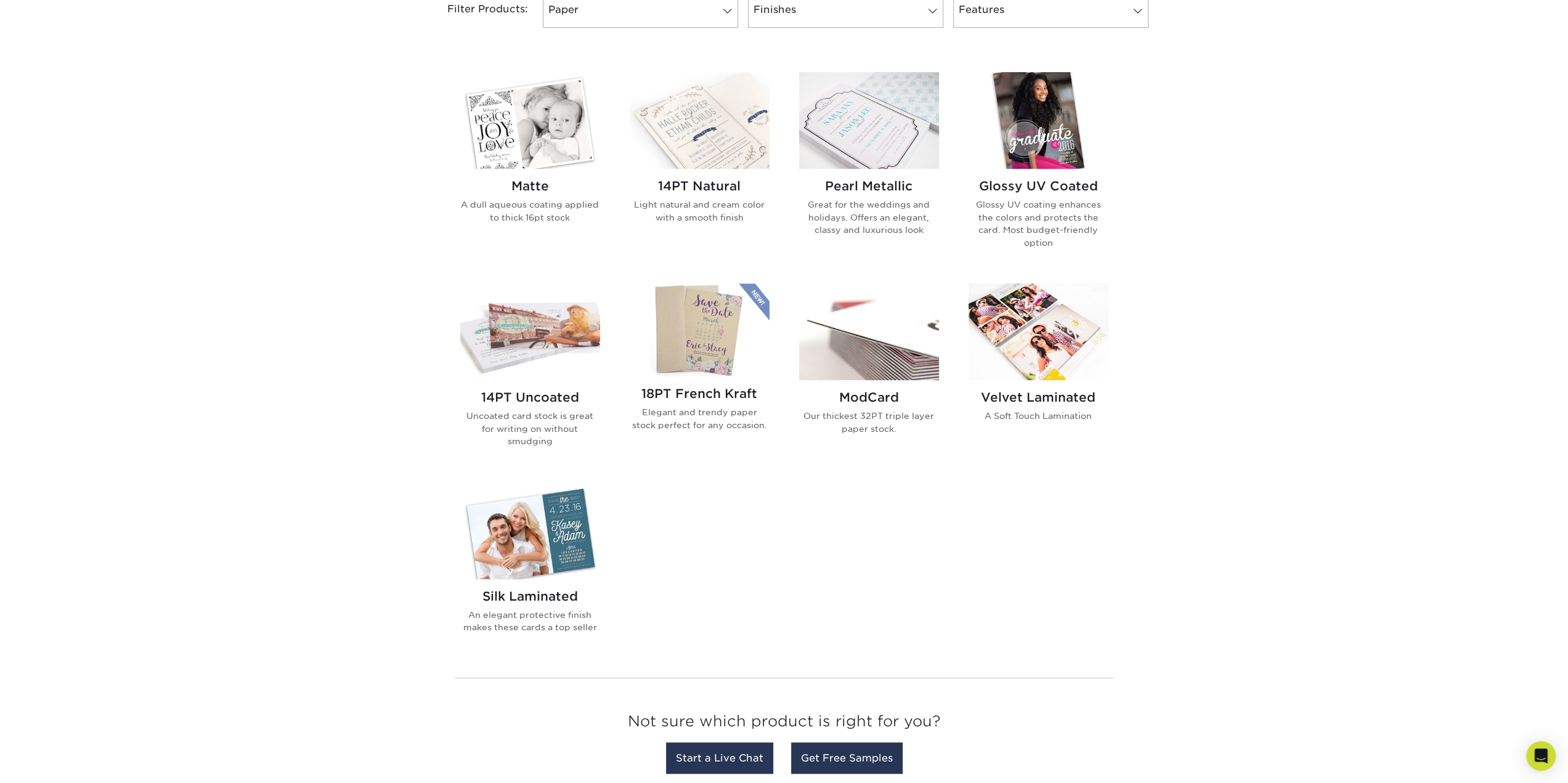
scroll to position [554, 0]
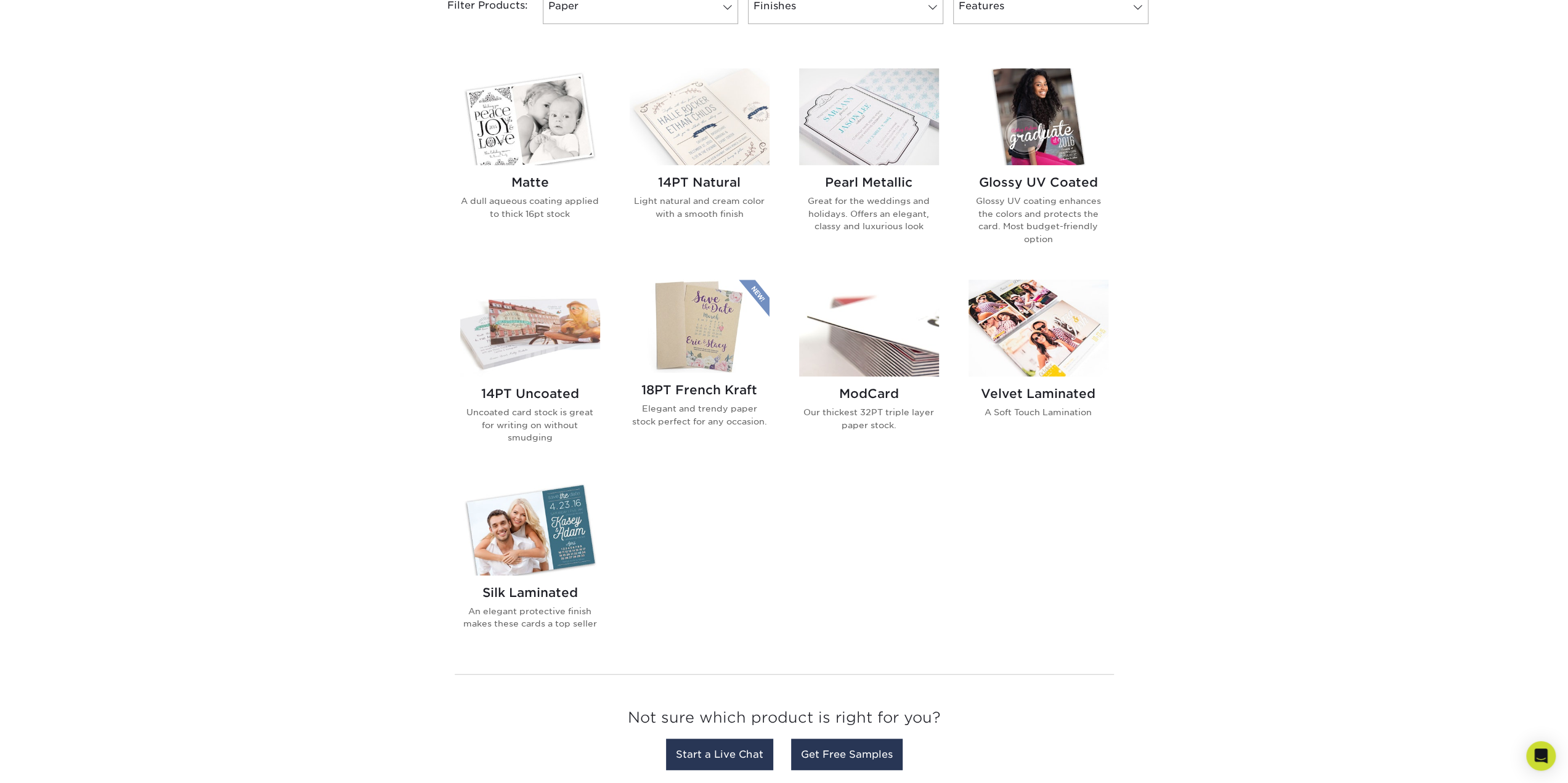
click at [646, 382] on h2 "18PT French Kraft" at bounding box center [700, 390] width 140 height 15
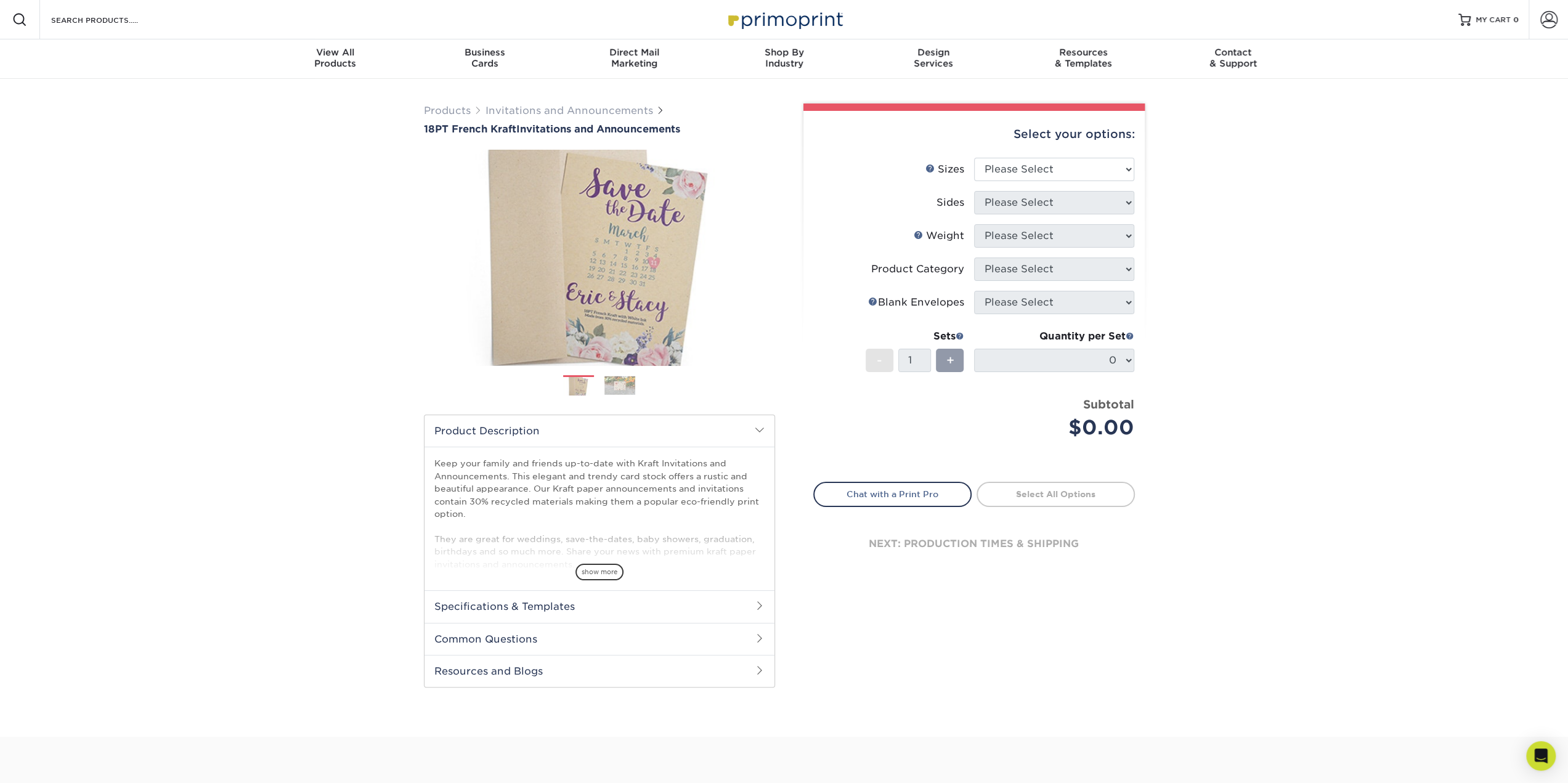
click at [632, 382] on img at bounding box center [620, 385] width 31 height 19
